Goal: Information Seeking & Learning: Learn about a topic

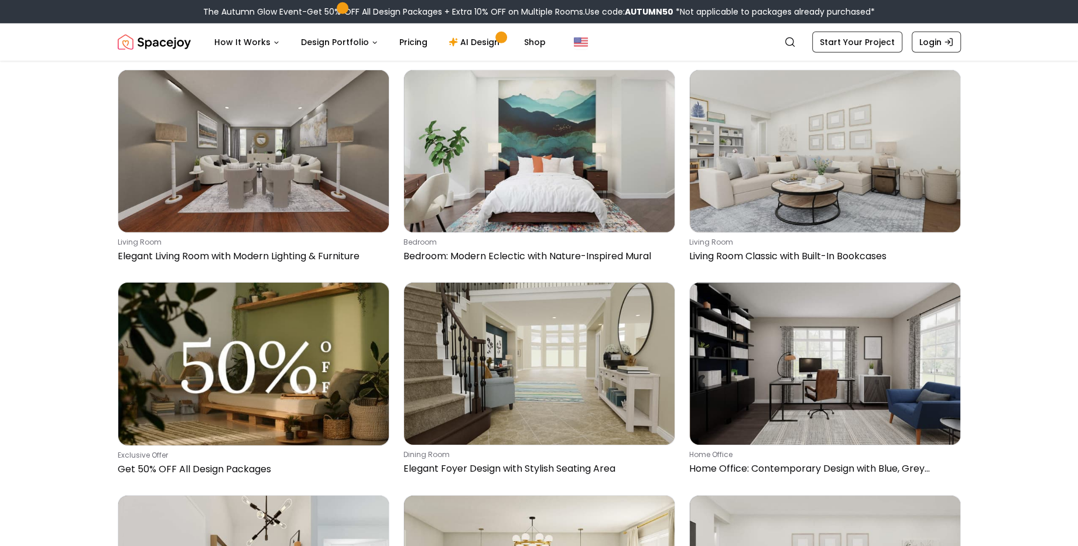
scroll to position [4051, 0]
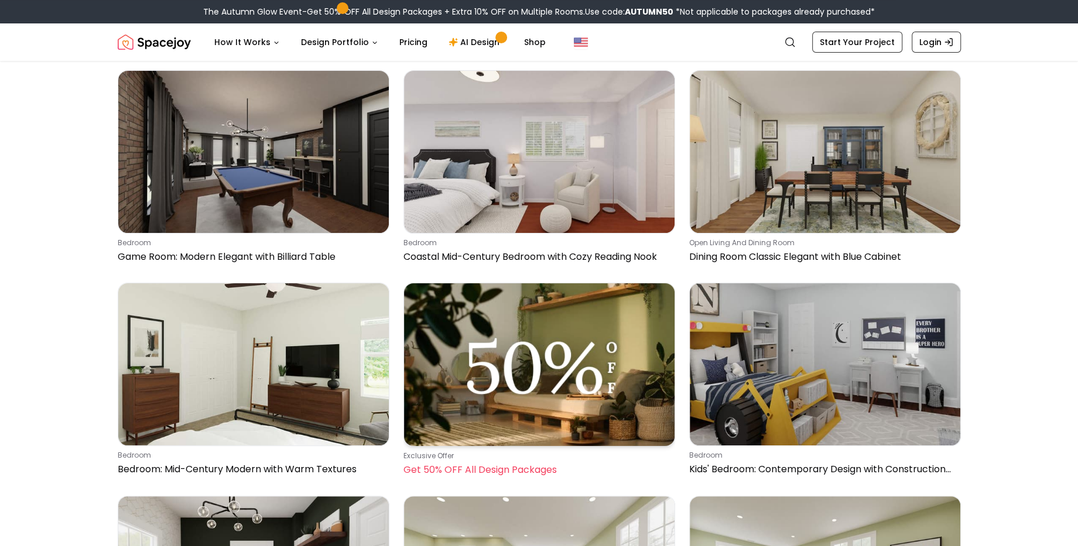
click at [604, 283] on img at bounding box center [539, 364] width 271 height 163
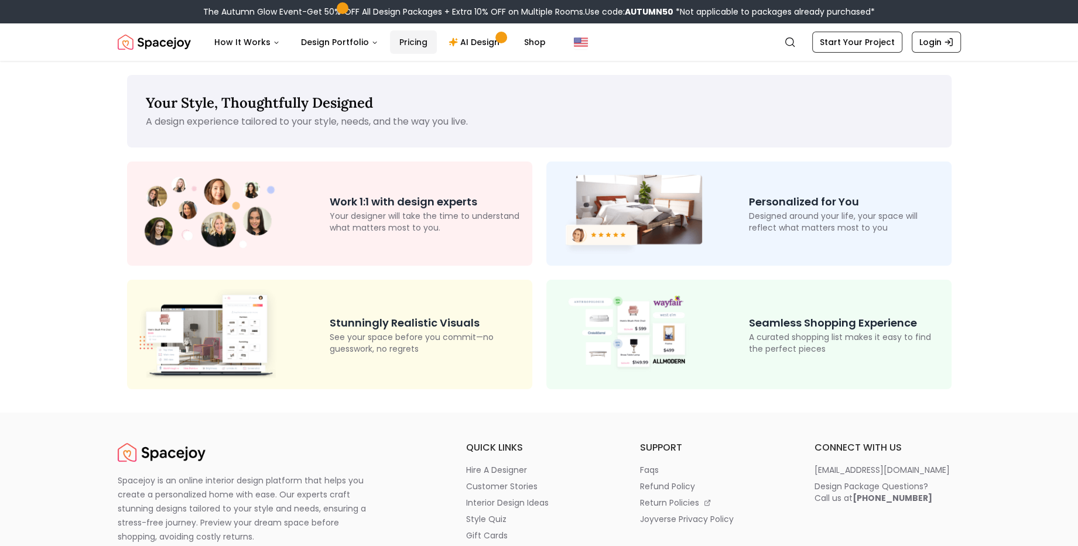
click at [392, 33] on link "Pricing" at bounding box center [413, 41] width 47 height 23
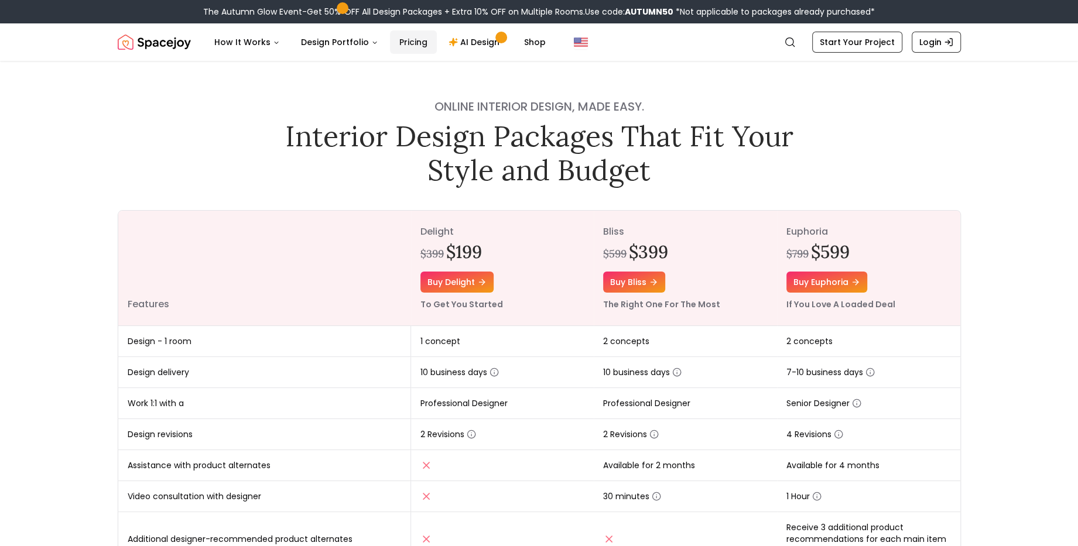
click at [405, 41] on link "Pricing" at bounding box center [413, 41] width 47 height 23
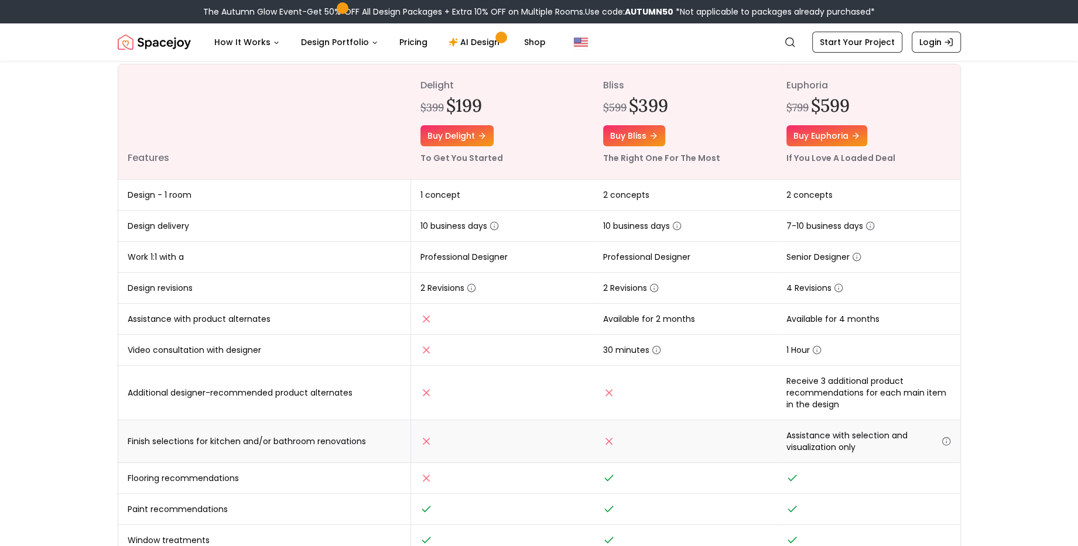
scroll to position [146, 0]
